Goal: Information Seeking & Learning: Check status

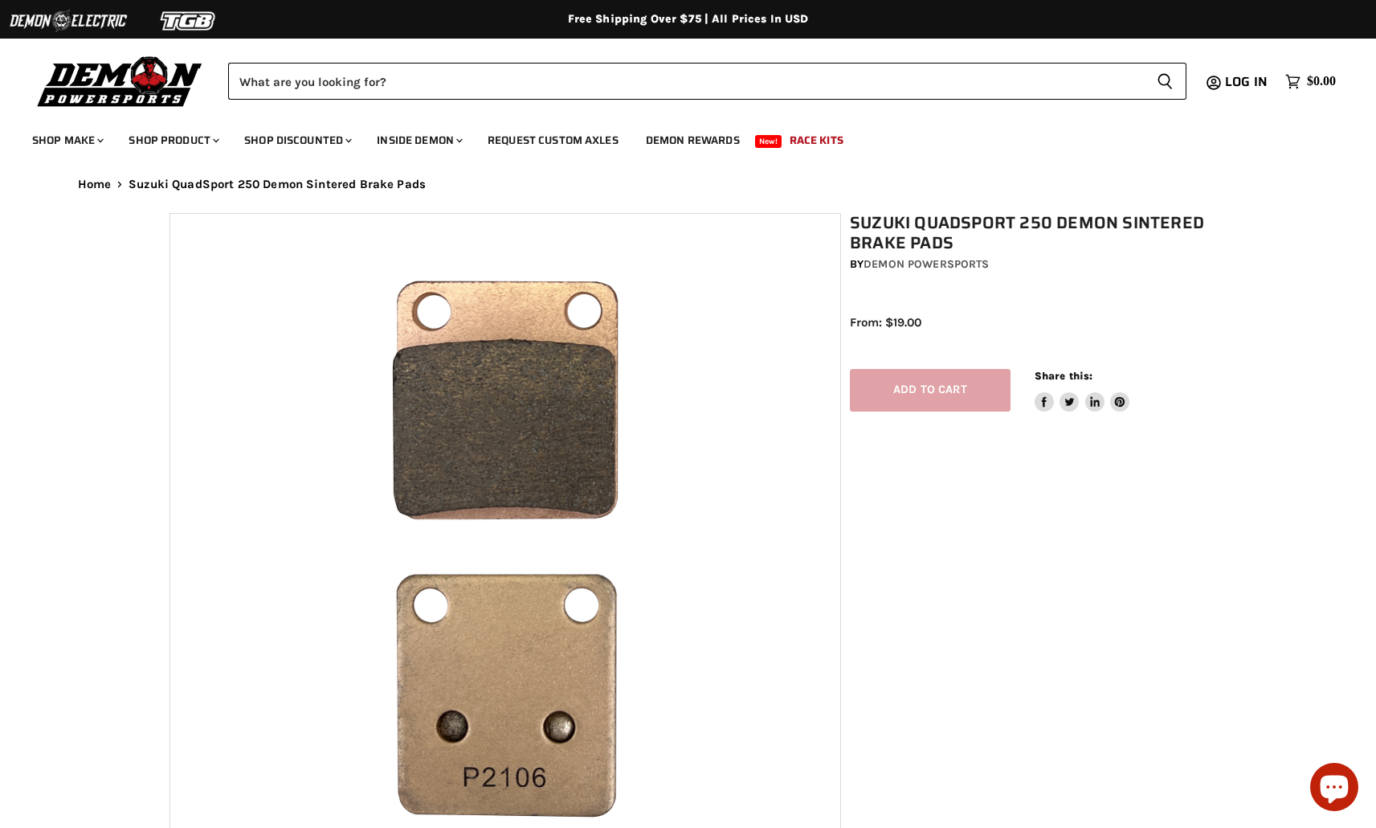
select select "******"
